Goal: Information Seeking & Learning: Learn about a topic

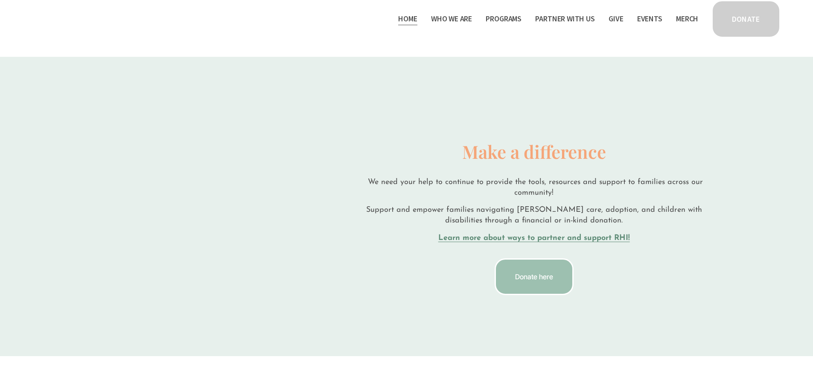
scroll to position [1276, 0]
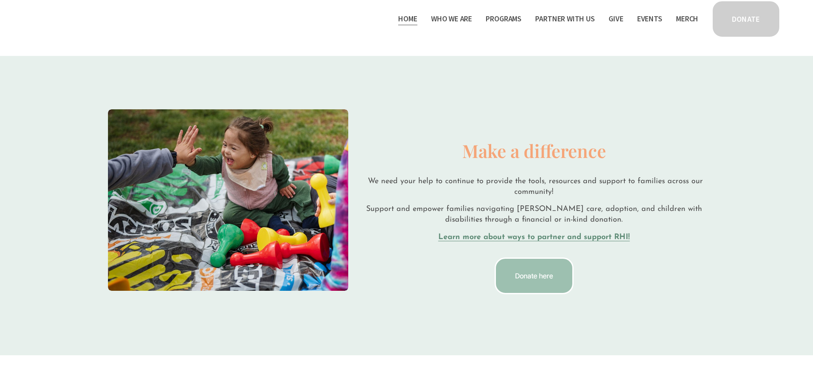
click at [456, 16] on span "Who We Are" at bounding box center [451, 19] width 41 height 12
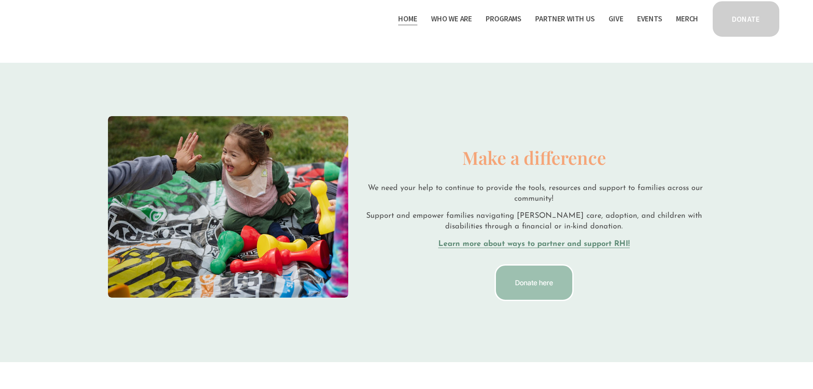
scroll to position [972, 0]
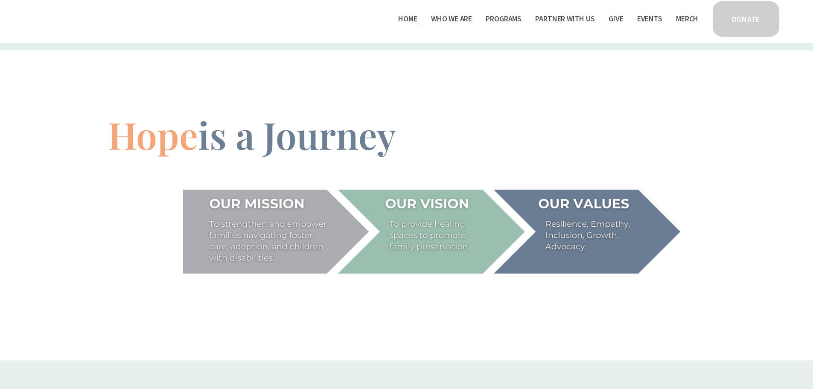
click at [0, 0] on link "Staff & Board" at bounding box center [0, 0] width 0 height 0
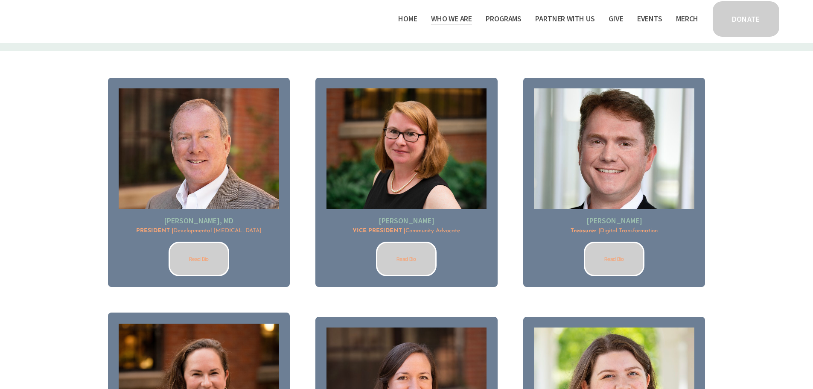
scroll to position [467, 0]
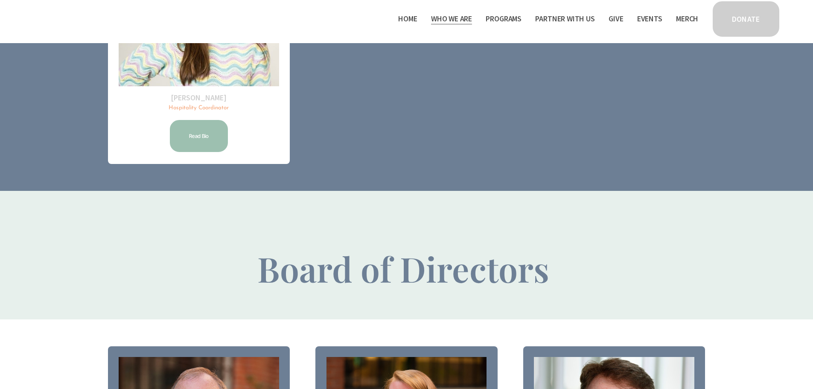
click at [491, 13] on span "Programs" at bounding box center [504, 19] width 36 height 12
click at [489, 20] on span "Programs" at bounding box center [504, 19] width 36 height 12
click at [0, 0] on span "Thrive Support Groups" at bounding box center [0, 0] width 0 height 0
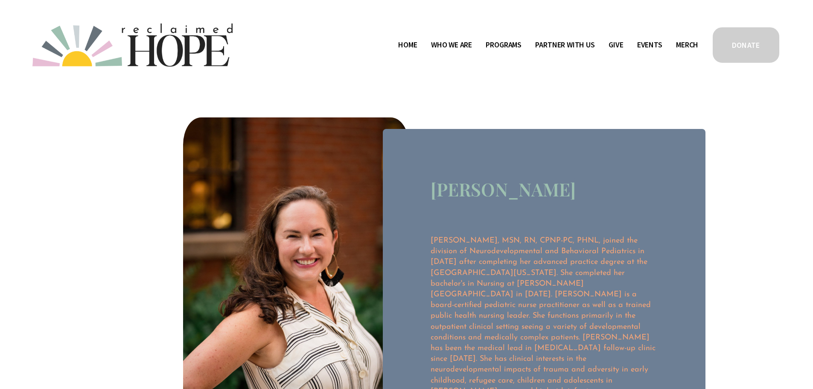
click at [401, 42] on link "Home" at bounding box center [407, 45] width 19 height 14
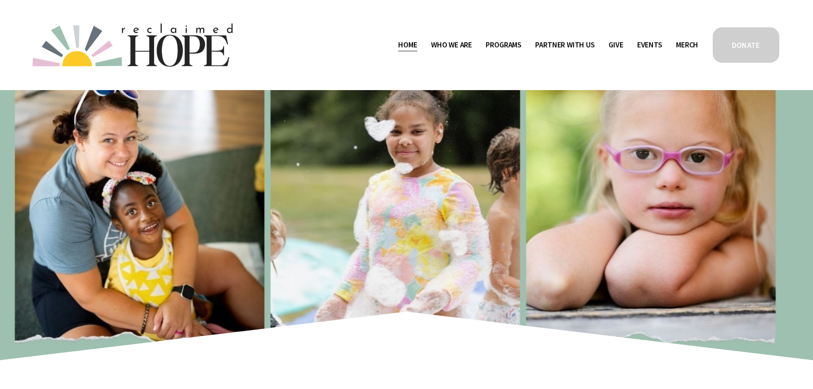
click at [0, 0] on span "Public Documents" at bounding box center [0, 0] width 0 height 0
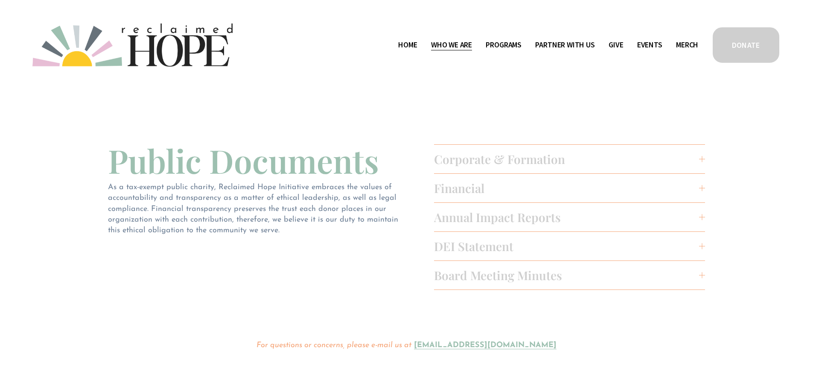
click at [560, 217] on span "Annual Impact Reports" at bounding box center [567, 217] width 266 height 16
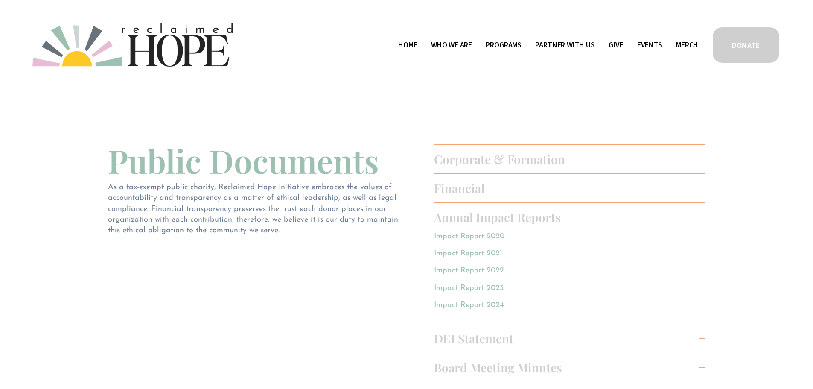
click at [480, 232] on p "Impact Report 2020" at bounding box center [529, 236] width 190 height 11
click at [478, 237] on link "Impact Report 2020" at bounding box center [469, 237] width 70 height 8
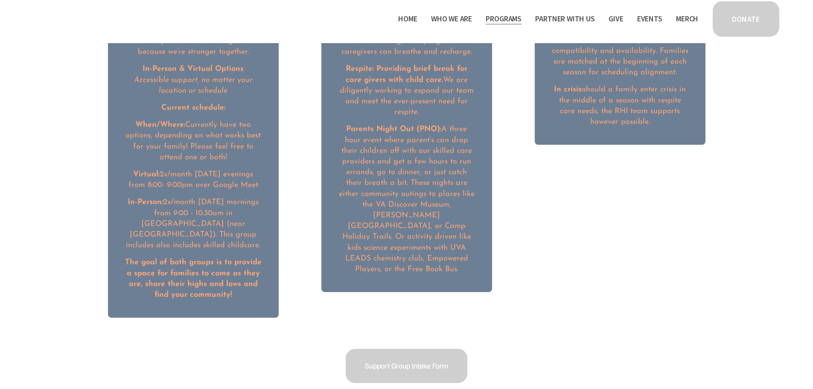
scroll to position [1090, 0]
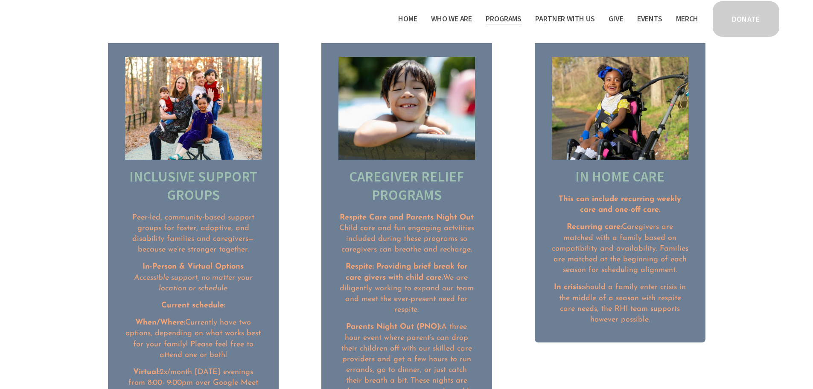
click at [0, 0] on span "Camp Hope" at bounding box center [0, 0] width 0 height 0
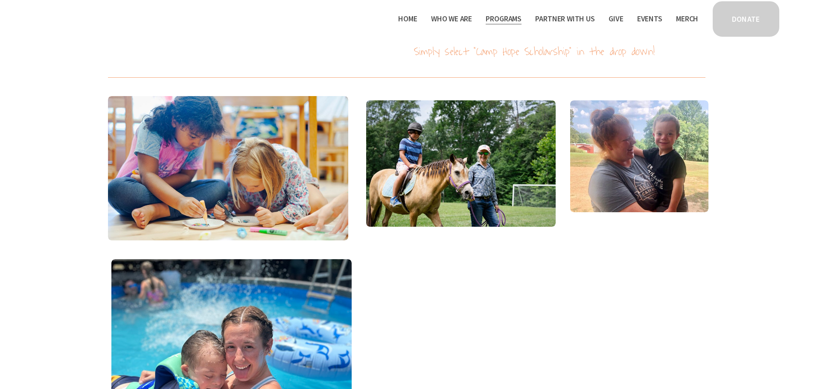
scroll to position [1521, 0]
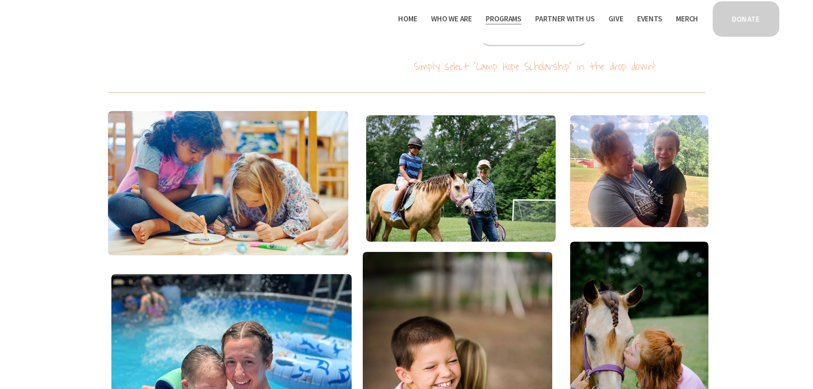
click at [0, 0] on span "Program Partners" at bounding box center [0, 0] width 0 height 0
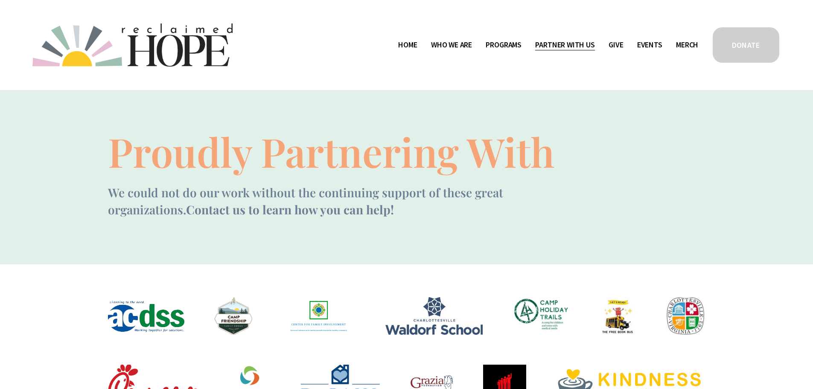
click at [0, 0] on span "Mission Partners" at bounding box center [0, 0] width 0 height 0
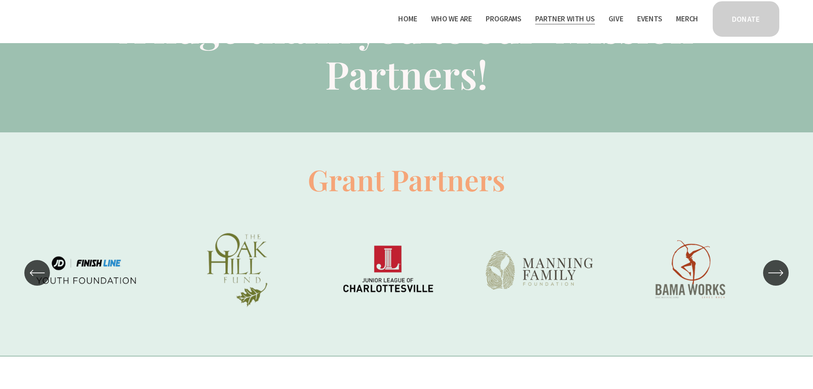
scroll to position [576, 0]
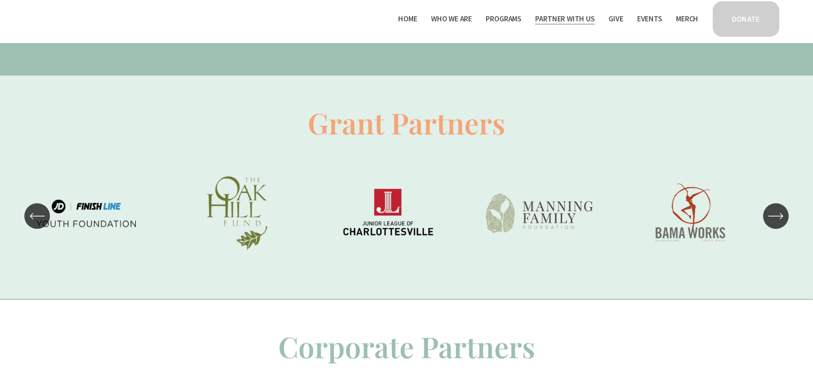
click at [776, 217] on icon "\a \a \a Next\a \a" at bounding box center [776, 215] width 15 height 15
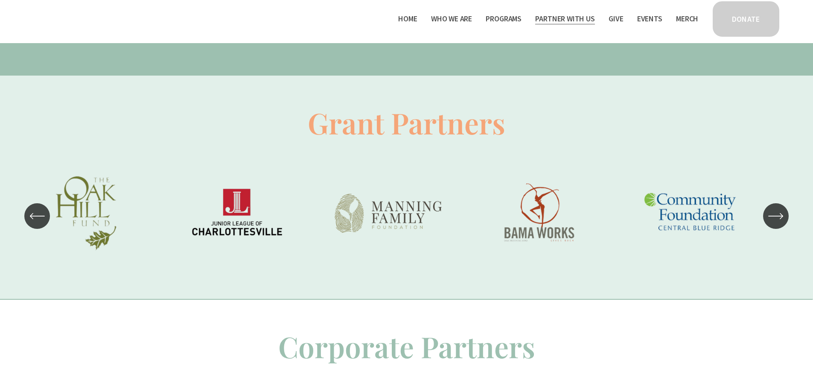
click at [776, 217] on icon "\a \a \a Next\a \a" at bounding box center [776, 215] width 15 height 15
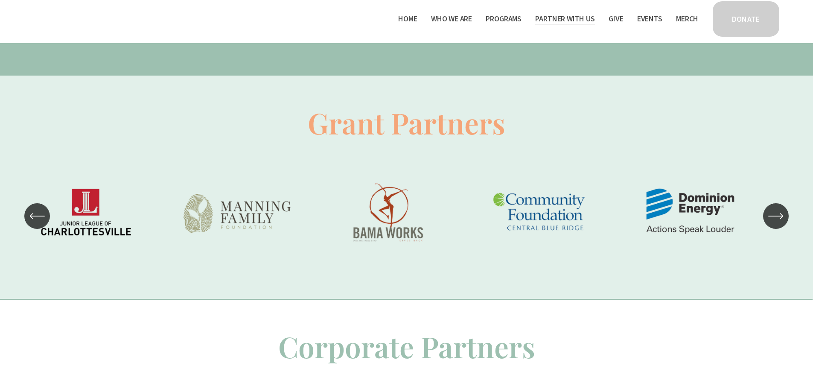
click at [776, 217] on icon "\a \a \a Next\a \a" at bounding box center [776, 215] width 15 height 15
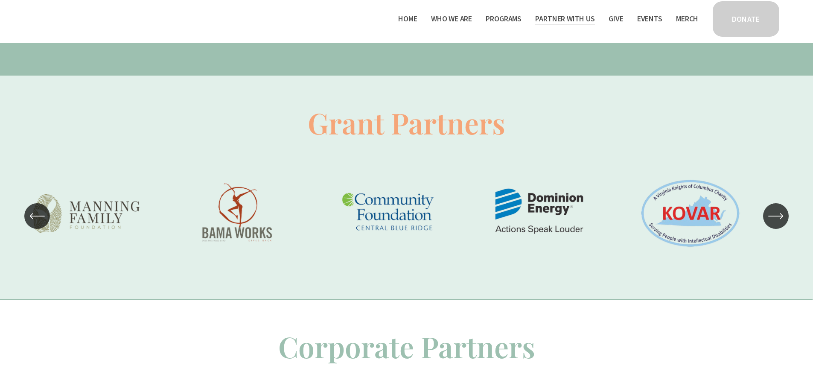
click at [776, 217] on icon "\a \a \a Next\a \a" at bounding box center [776, 215] width 15 height 15
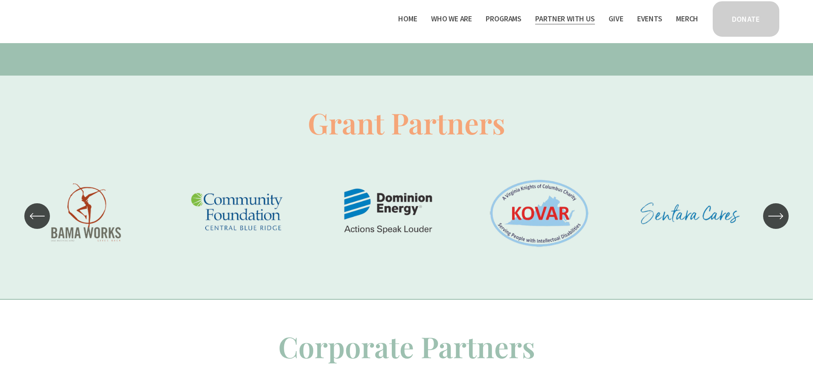
click at [776, 217] on icon "\a \a \a Next\a \a" at bounding box center [776, 215] width 15 height 15
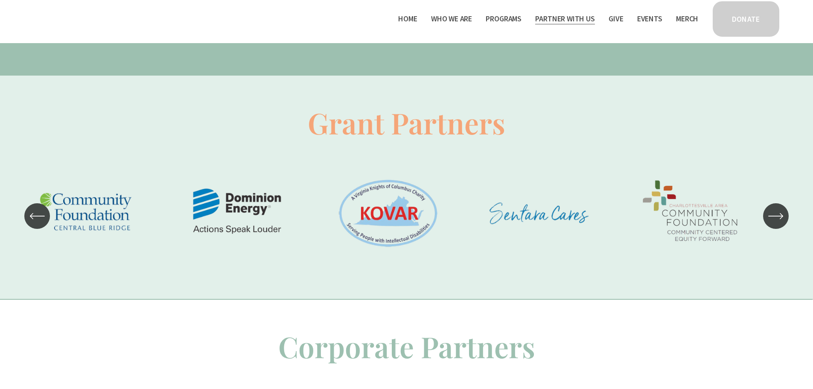
click at [776, 217] on icon "\a \a \a Next\a \a" at bounding box center [776, 215] width 15 height 15
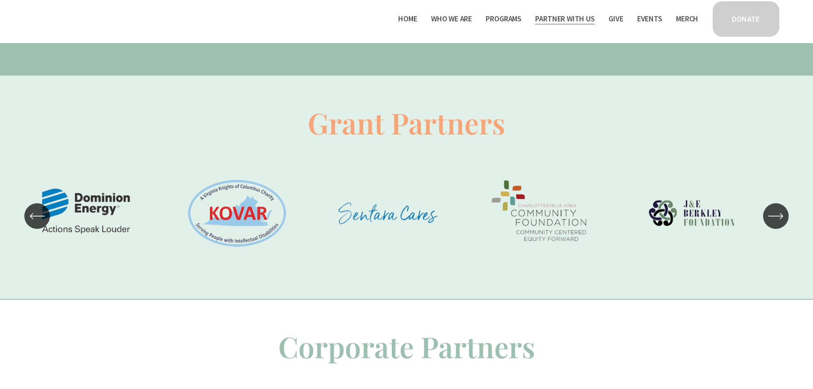
click at [776, 217] on icon "\a \a \a Next\a \a" at bounding box center [776, 215] width 15 height 15
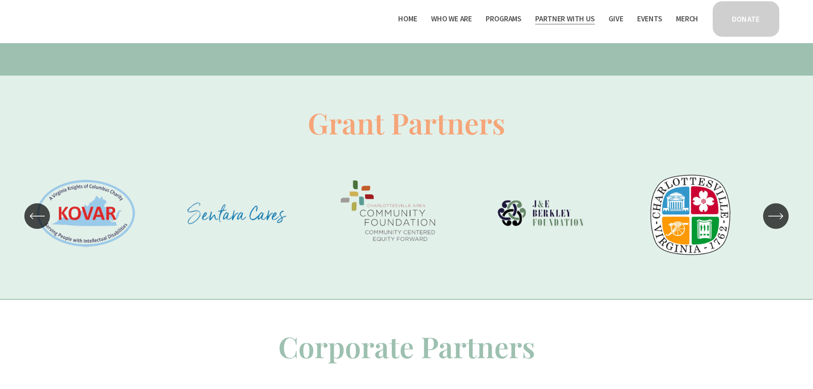
click at [776, 217] on icon "\a \a \a Next\a \a" at bounding box center [776, 215] width 15 height 15
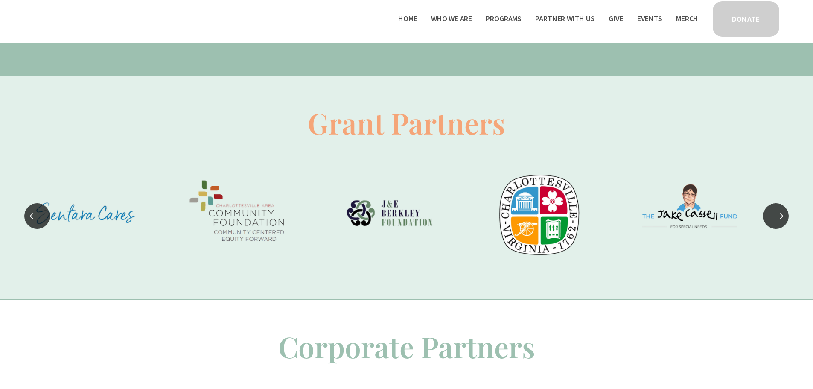
click at [776, 217] on icon "\a \a \a Next\a \a" at bounding box center [776, 215] width 15 height 15
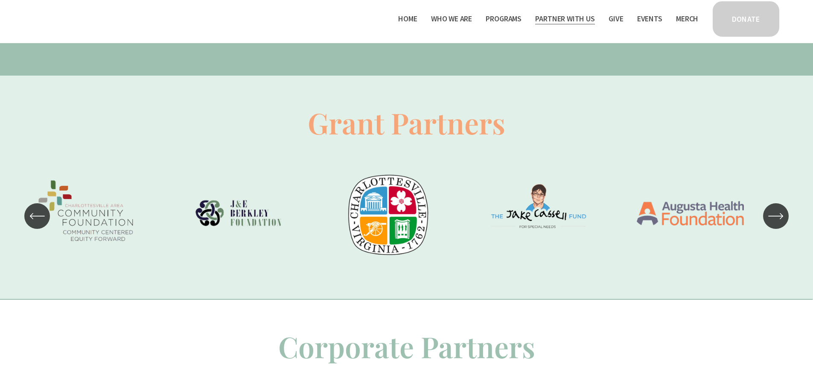
click at [776, 217] on icon "\a \a \a Next\a \a" at bounding box center [776, 215] width 15 height 15
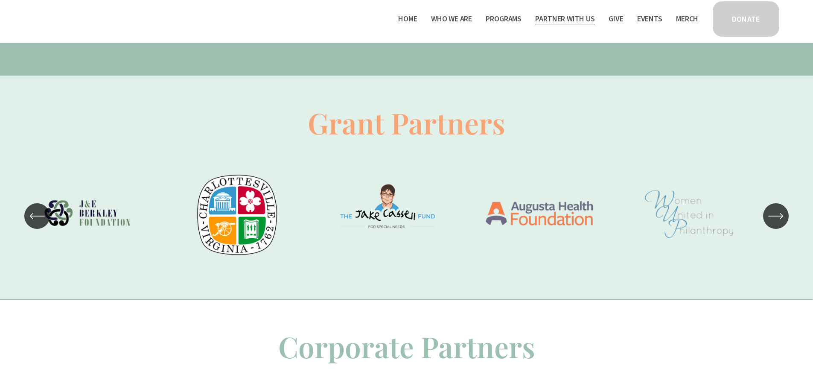
click at [776, 217] on icon "\a \a \a Next\a \a" at bounding box center [776, 215] width 15 height 15
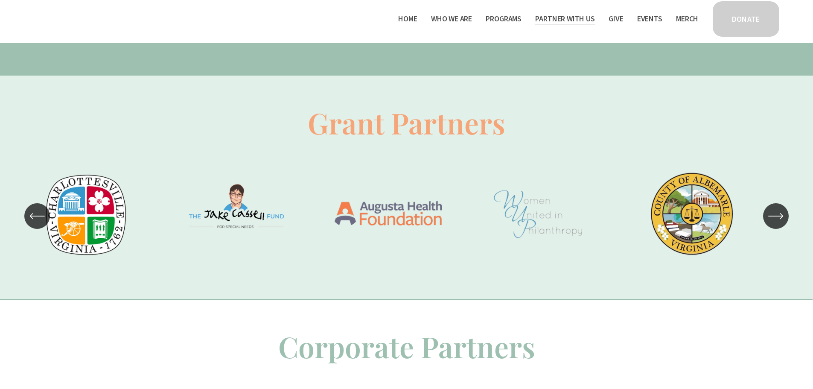
click at [776, 217] on icon "\a \a \a Next\a \a" at bounding box center [776, 215] width 15 height 15
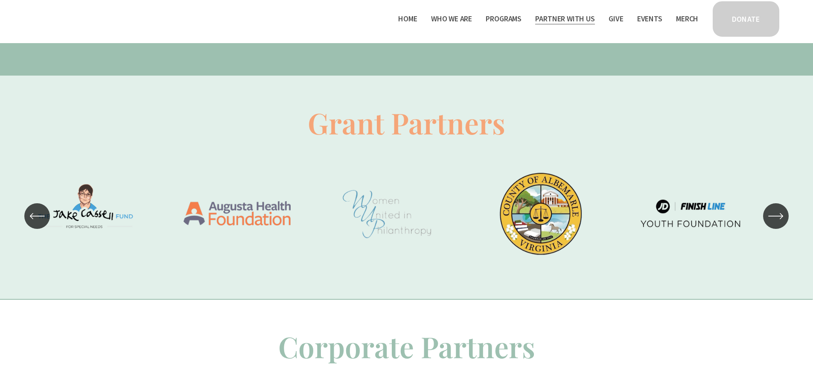
click at [776, 217] on icon "\a \a \a Next\a \a" at bounding box center [776, 215] width 15 height 15
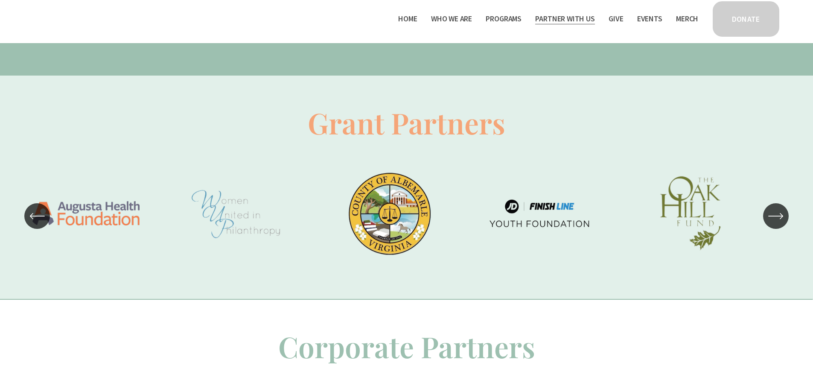
click at [776, 217] on icon "\a \a \a Next\a \a" at bounding box center [776, 215] width 15 height 15
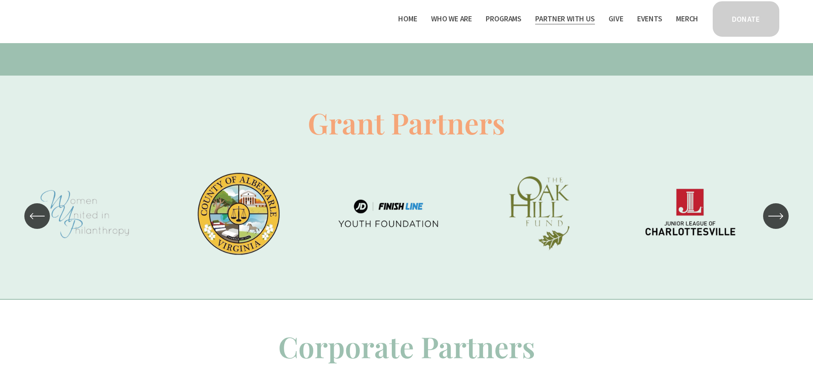
click at [776, 217] on icon "\a \a \a Next\a \a" at bounding box center [776, 215] width 15 height 15
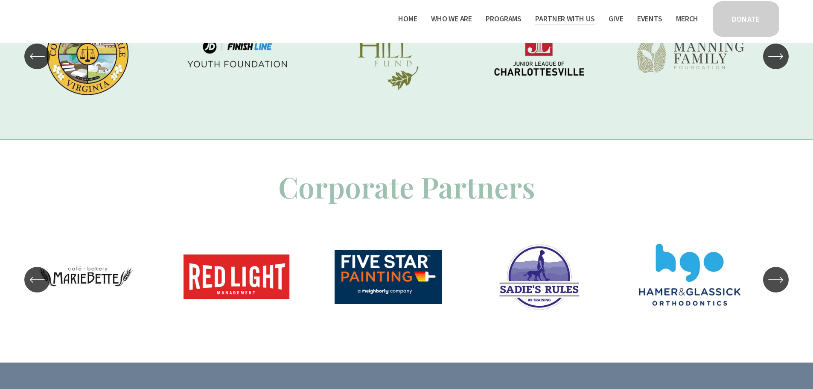
scroll to position [832, 0]
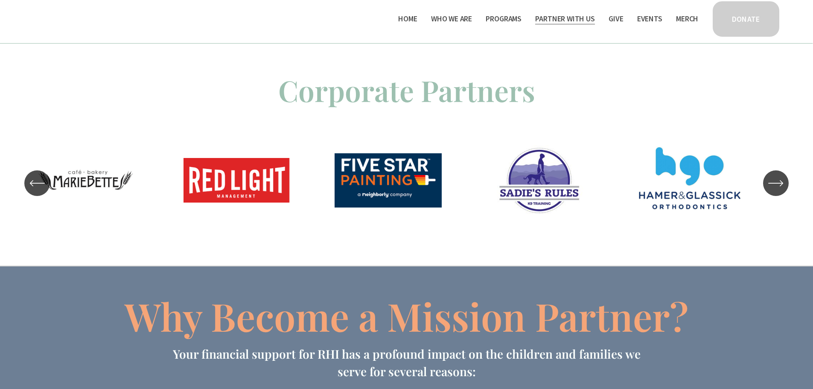
click at [778, 183] on icon "\a \a \a Next\a \a" at bounding box center [776, 183] width 15 height 15
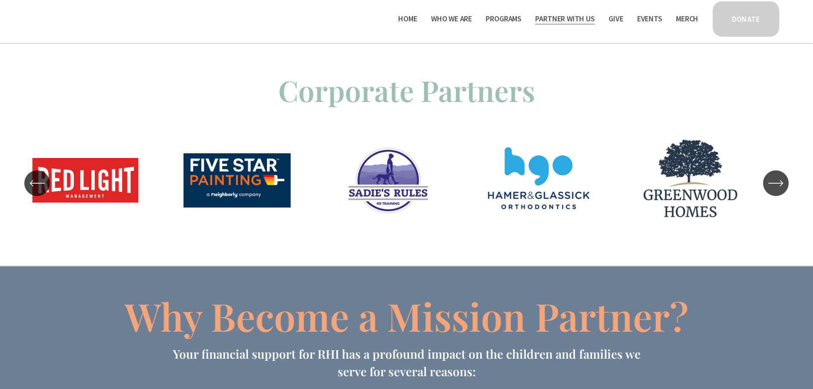
click at [778, 183] on icon "\a \a \a Next\a \a" at bounding box center [776, 183] width 15 height 15
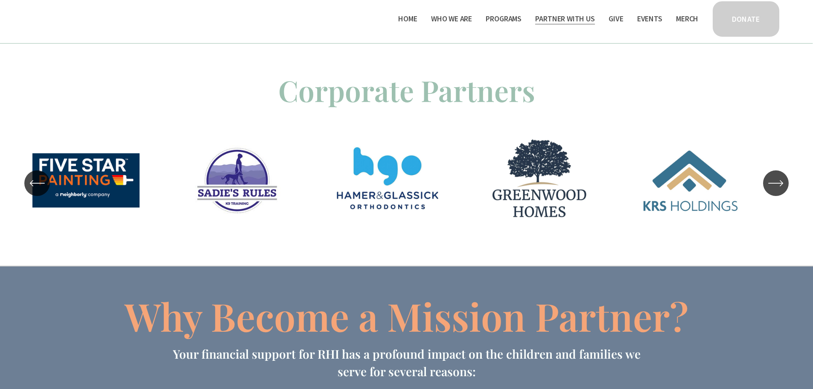
click at [778, 183] on icon "\a \a \a Next\a \a" at bounding box center [776, 183] width 15 height 15
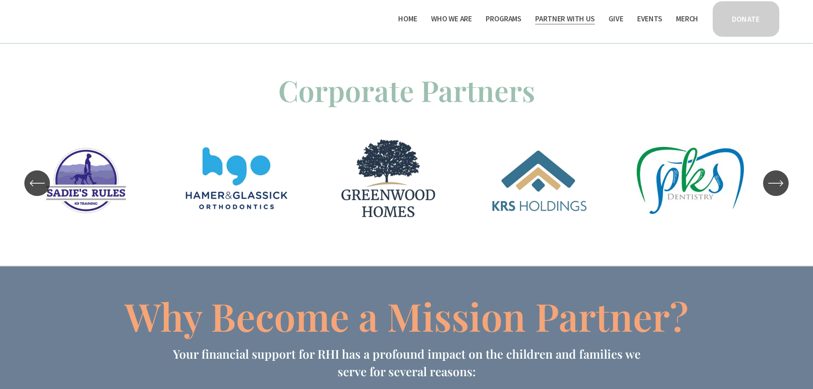
click at [778, 183] on icon "\a \a \a Next\a \a" at bounding box center [776, 183] width 15 height 15
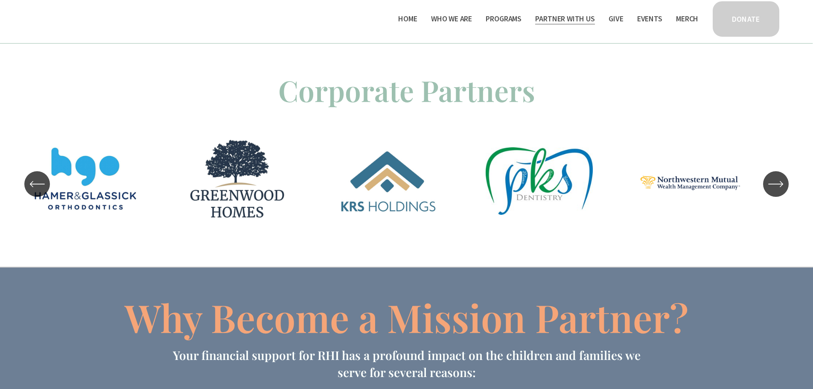
click at [778, 183] on icon "\a \a \a Next\a \a" at bounding box center [776, 183] width 15 height 15
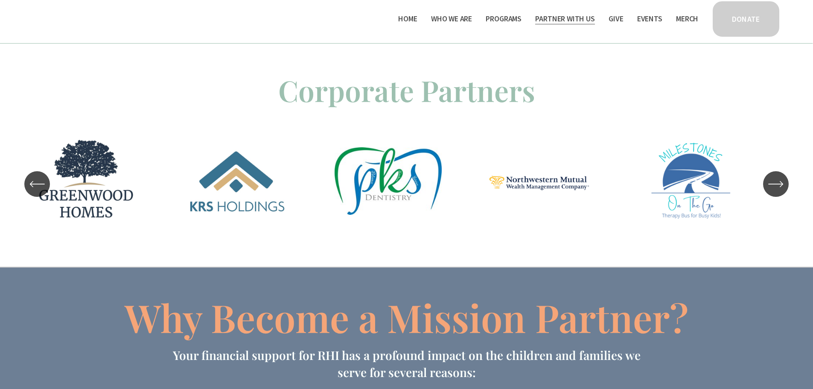
click at [778, 183] on icon "\a \a \a Next\a \a" at bounding box center [776, 183] width 15 height 15
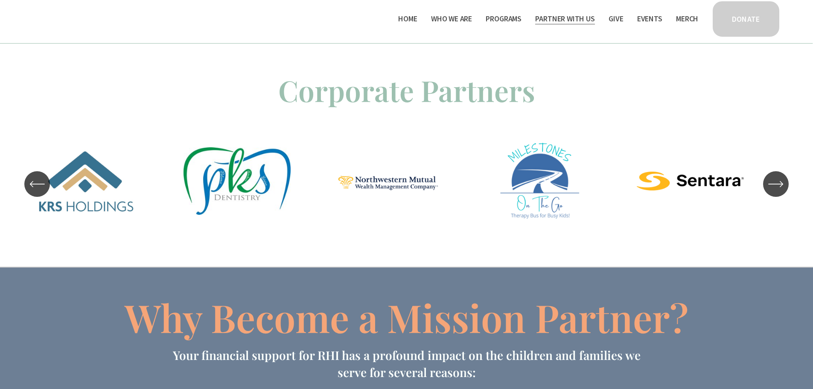
click at [778, 183] on icon "\a \a \a Next\a \a" at bounding box center [776, 183] width 15 height 15
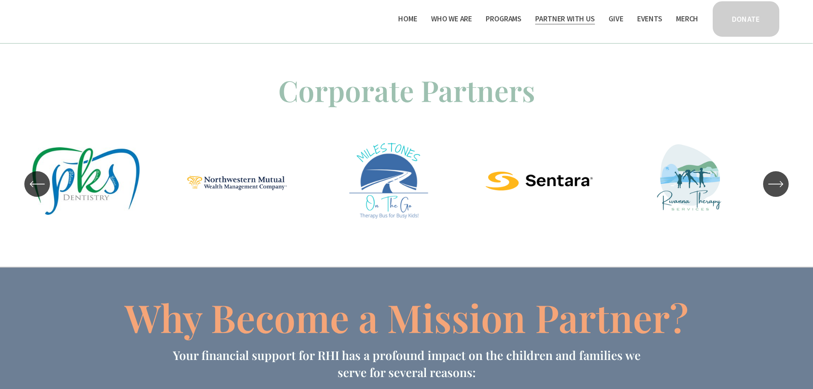
click at [778, 183] on icon "\a \a \a Next\a \a" at bounding box center [776, 183] width 15 height 15
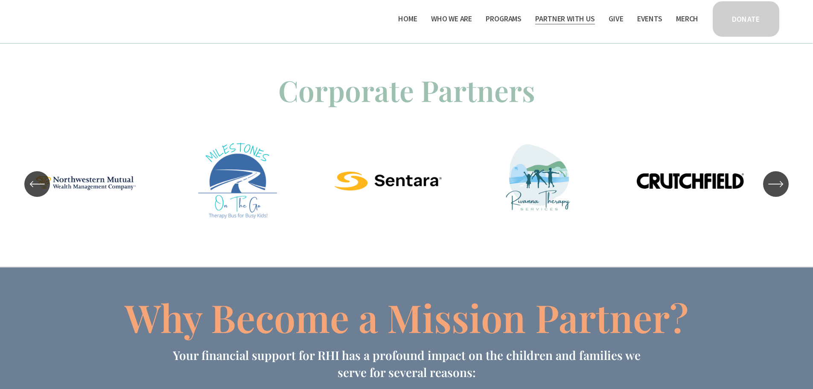
click at [778, 183] on icon "\a \a \a Next\a \a" at bounding box center [776, 183] width 15 height 15
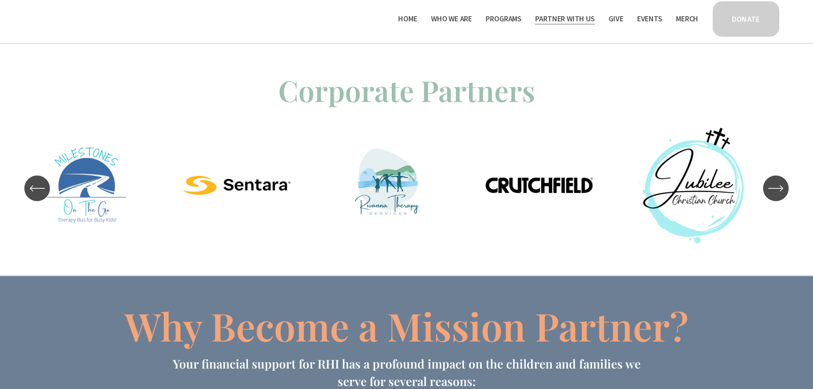
click at [778, 183] on icon "\a \a \a Next\a \a" at bounding box center [776, 188] width 15 height 15
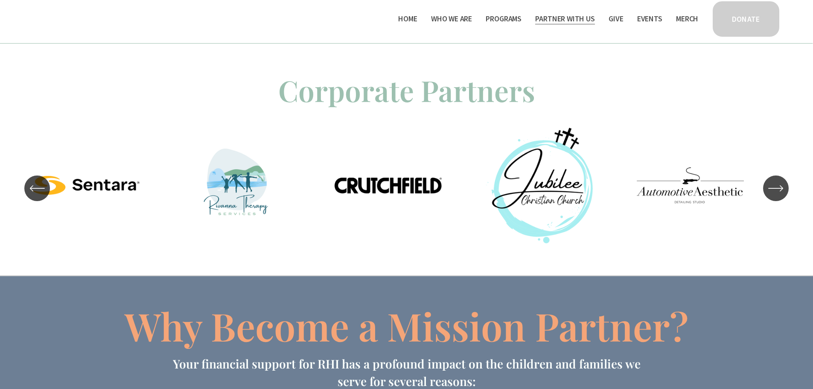
click at [778, 183] on icon "\a \a \a Next\a \a" at bounding box center [776, 188] width 15 height 15
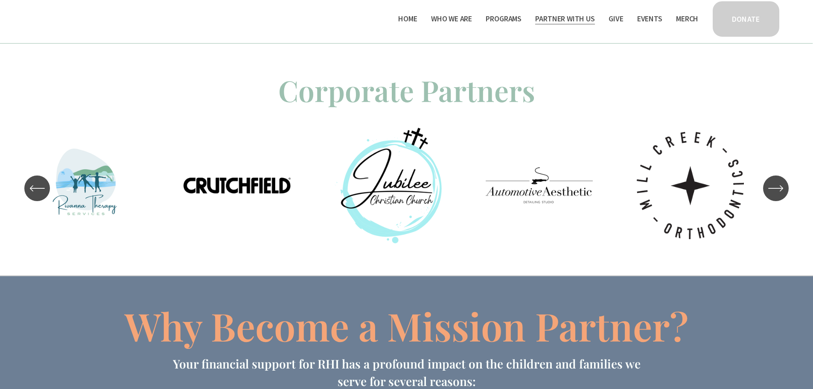
click at [778, 183] on icon "\a \a \a Next\a \a" at bounding box center [776, 188] width 15 height 15
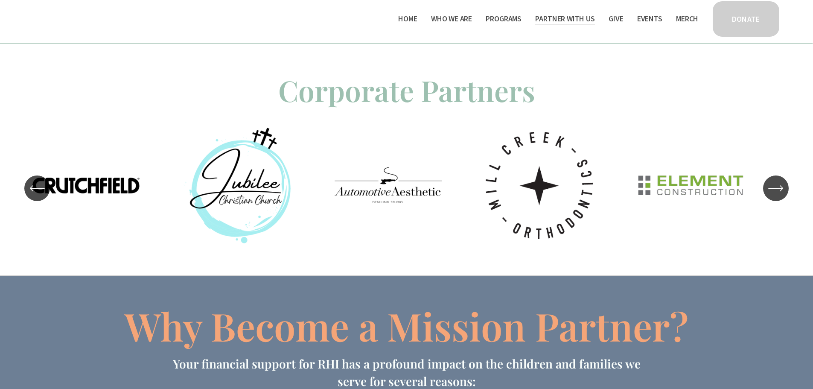
click at [778, 183] on icon "\a \a \a Next\a \a" at bounding box center [776, 188] width 15 height 15
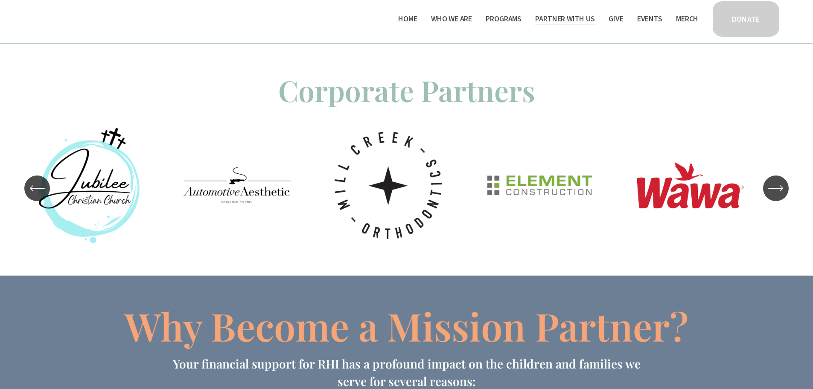
click at [778, 183] on icon "\a \a \a Next\a \a" at bounding box center [776, 188] width 15 height 15
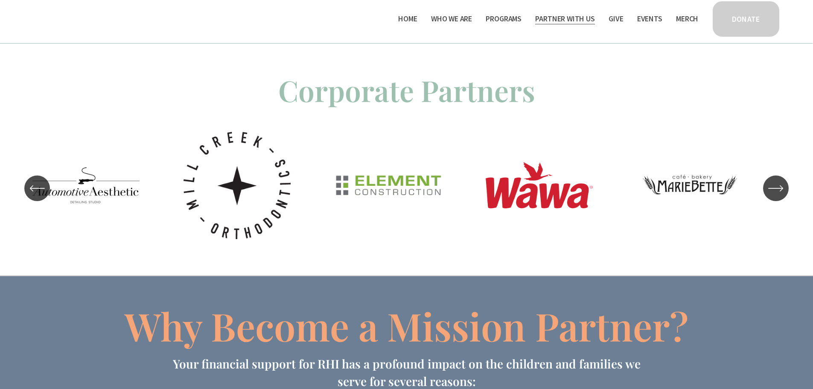
click at [778, 183] on icon "\a \a \a Next\a \a" at bounding box center [776, 188] width 15 height 15
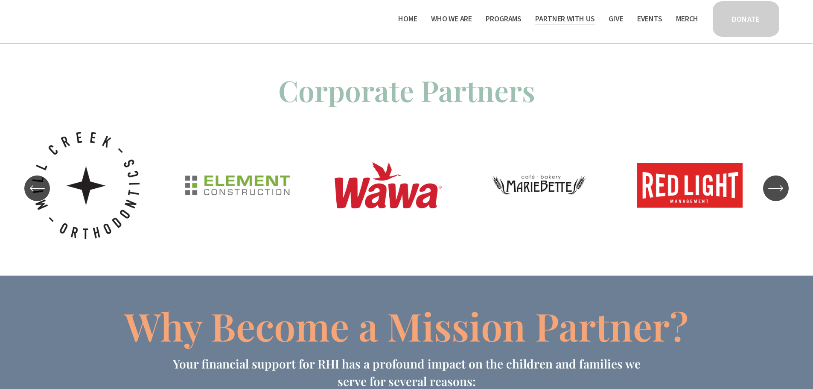
click at [778, 183] on icon "\a \a \a Next\a \a" at bounding box center [776, 188] width 15 height 15
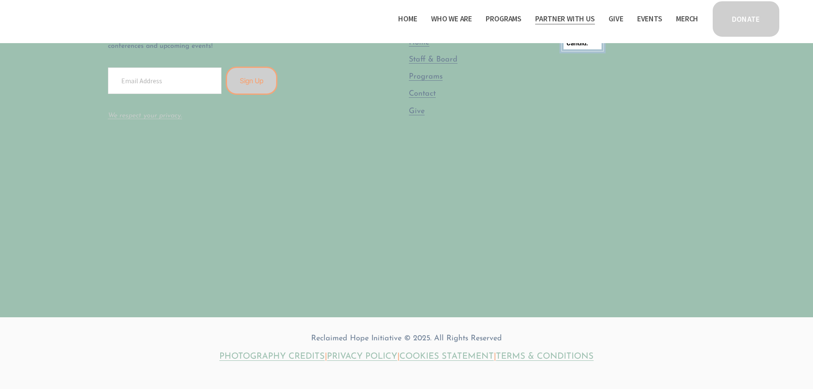
scroll to position [1767, 0]
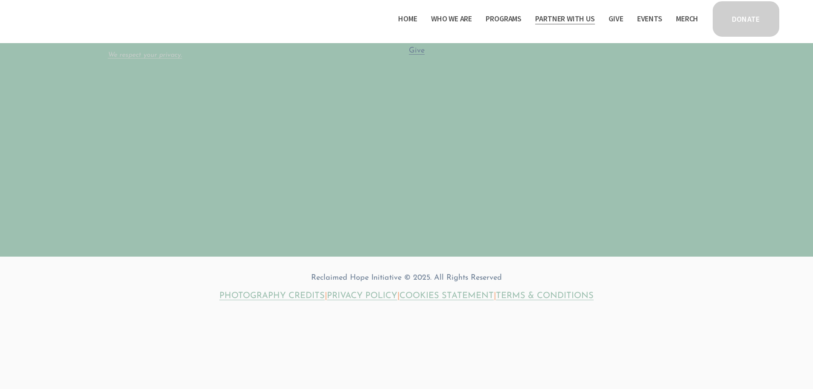
click at [613, 17] on link "Give" at bounding box center [616, 19] width 15 height 14
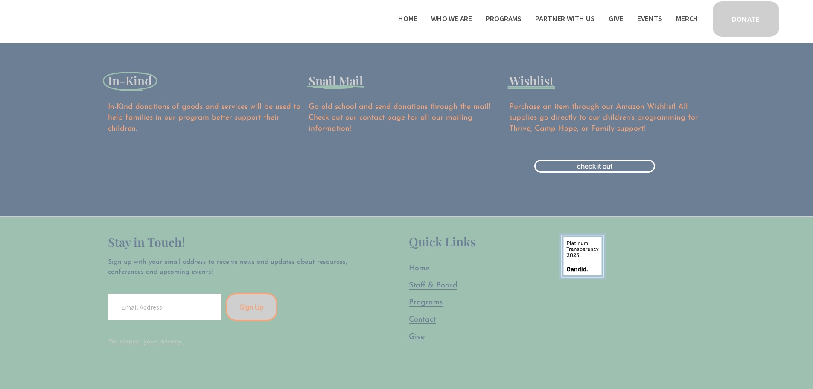
scroll to position [1331, 0]
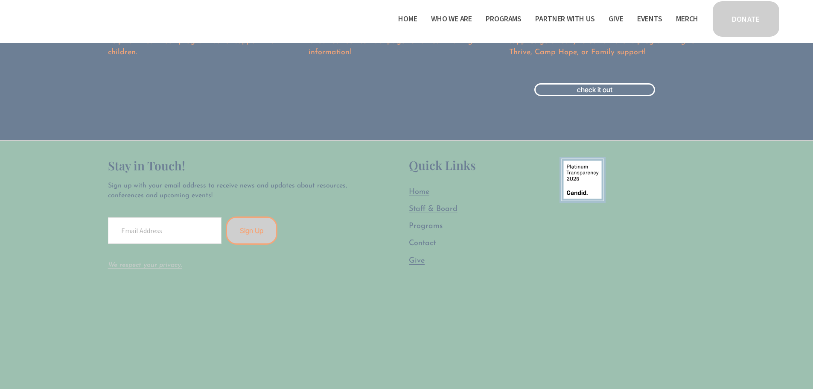
click at [653, 19] on link "Events" at bounding box center [650, 19] width 25 height 14
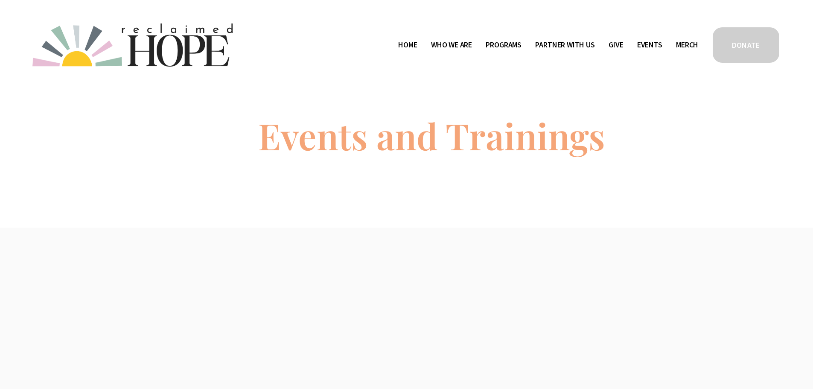
click at [684, 45] on link "Merch" at bounding box center [687, 45] width 22 height 14
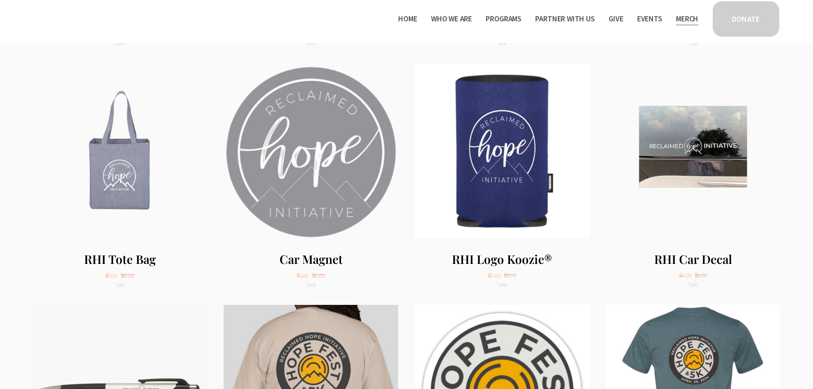
scroll to position [510, 0]
